Goal: Navigation & Orientation: Find specific page/section

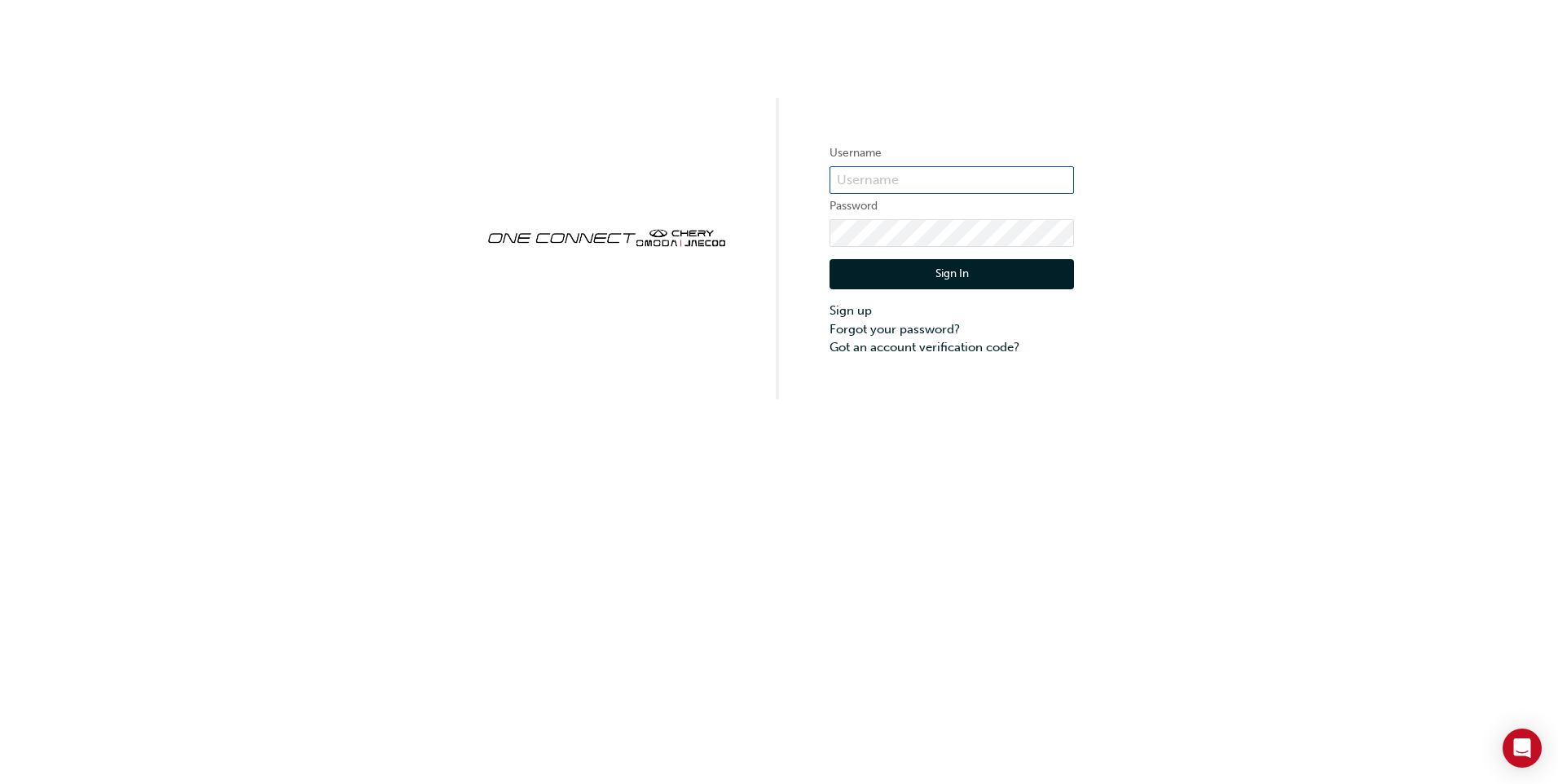
type input "CHAU0911"
click at [934, 276] on button "Sign In" at bounding box center [952, 275] width 245 height 31
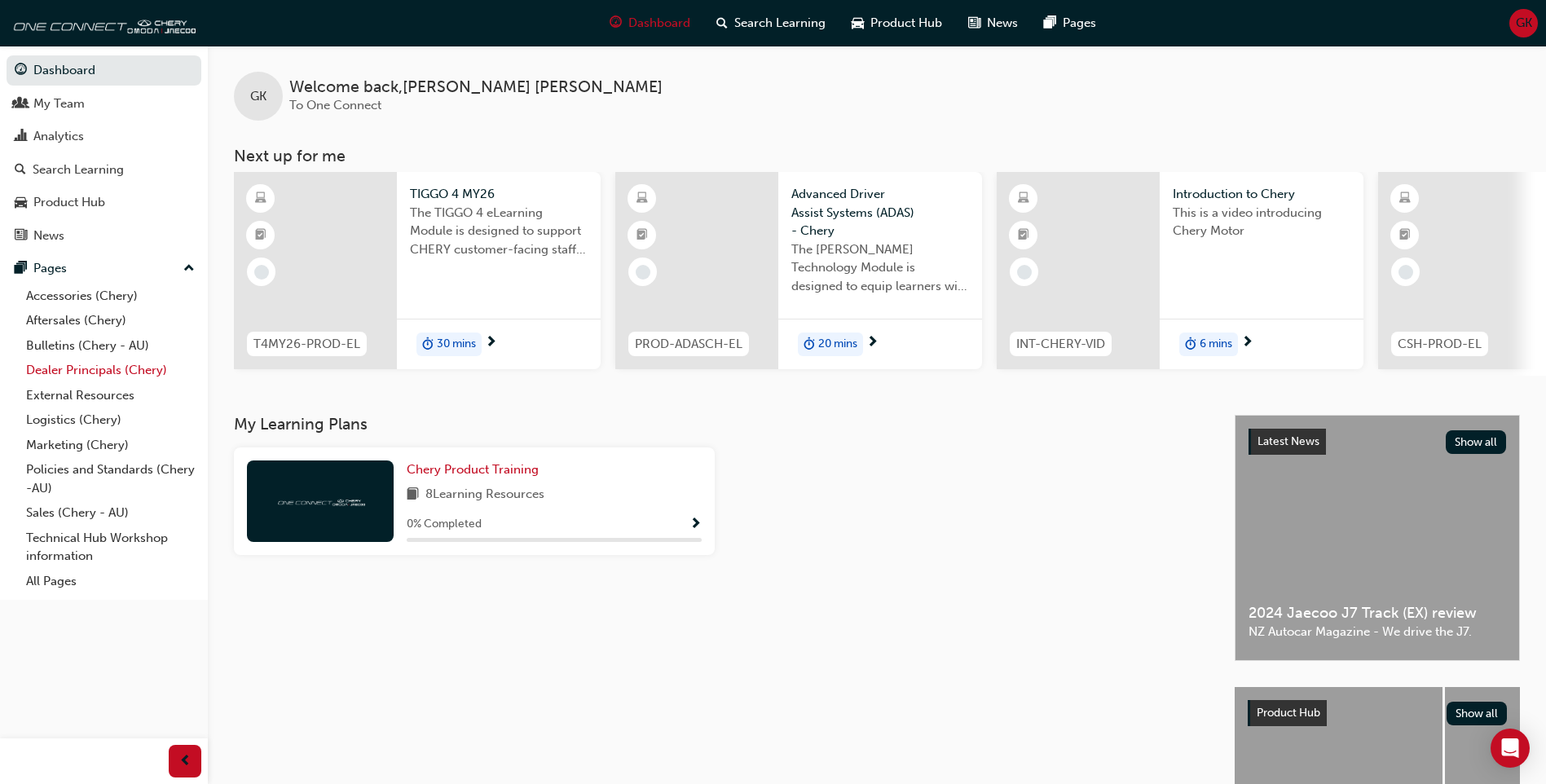
click at [93, 372] on link "Dealer Principals (Chery)" at bounding box center [110, 371] width 181 height 26
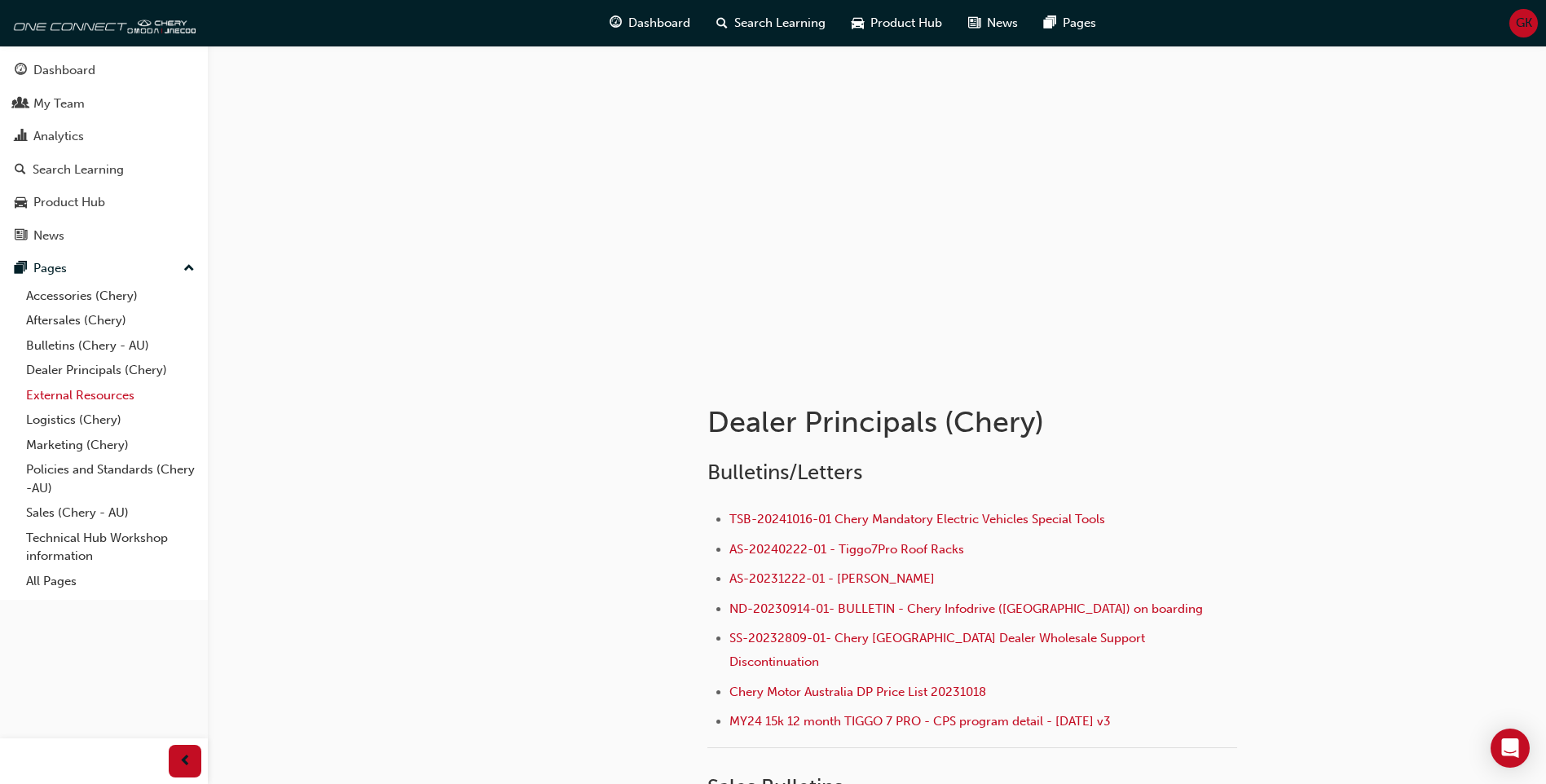
click at [80, 396] on link "External Resources" at bounding box center [110, 396] width 181 height 26
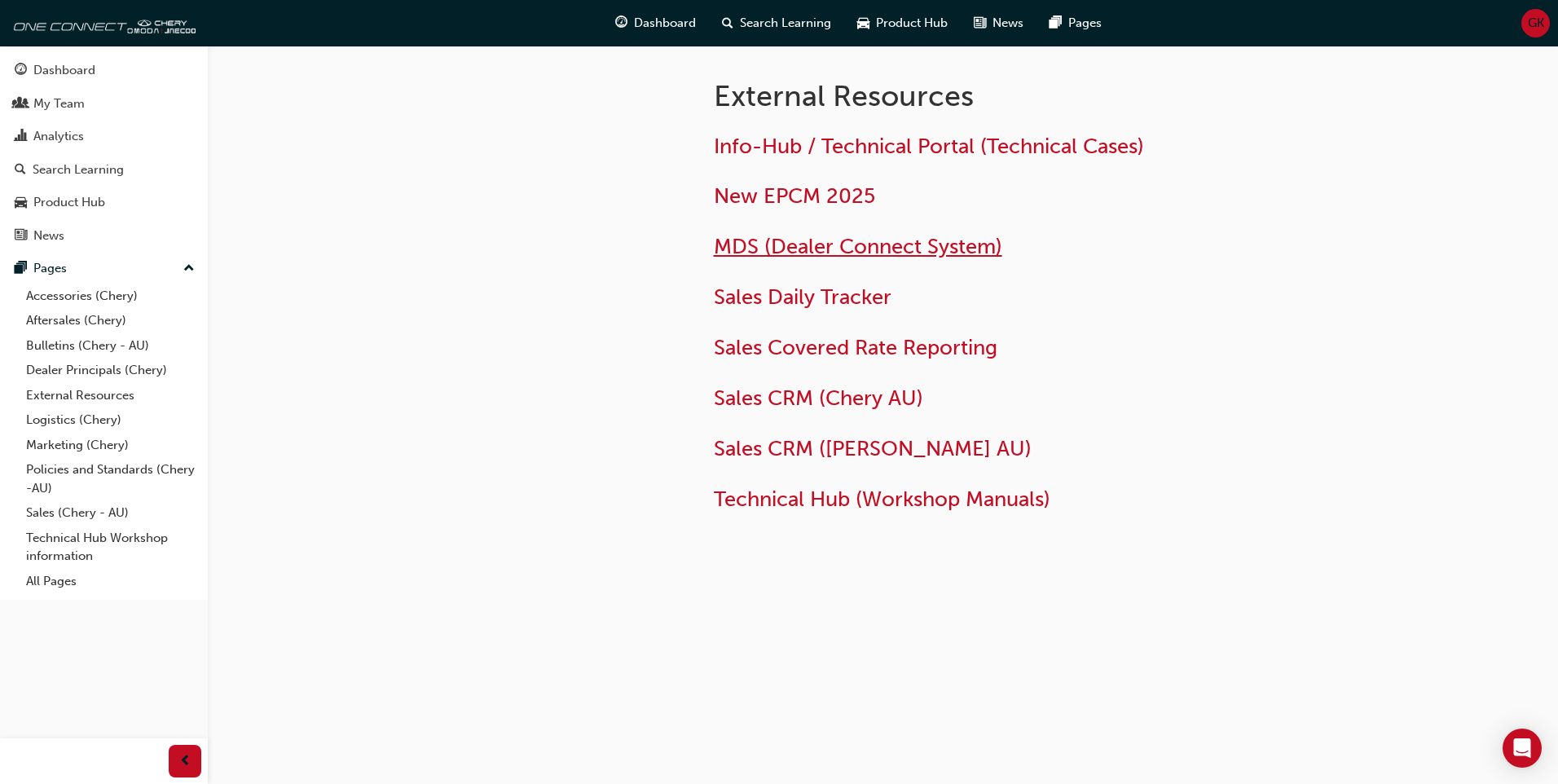
click at [806, 247] on span "MDS (Dealer Connect System)" at bounding box center [858, 246] width 288 height 26
